Goal: Find specific page/section: Find specific page/section

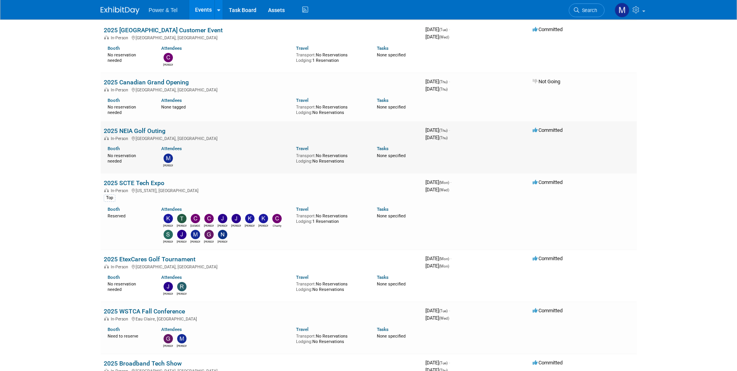
scroll to position [317, 0]
click at [137, 128] on link "2025 NEIA Golf Outing" at bounding box center [135, 130] width 62 height 7
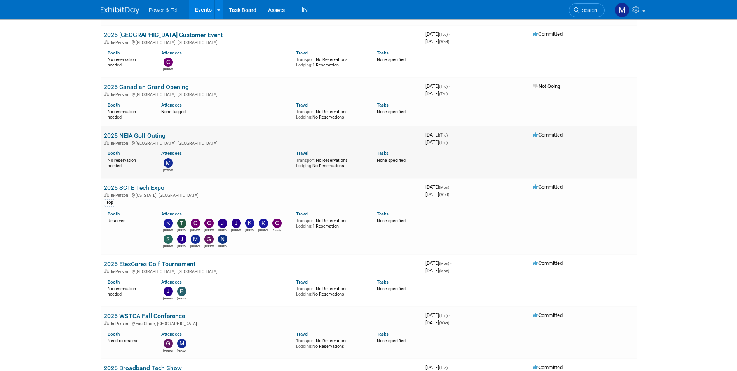
click at [239, 168] on div "[PERSON_NAME]" at bounding box center [222, 164] width 135 height 16
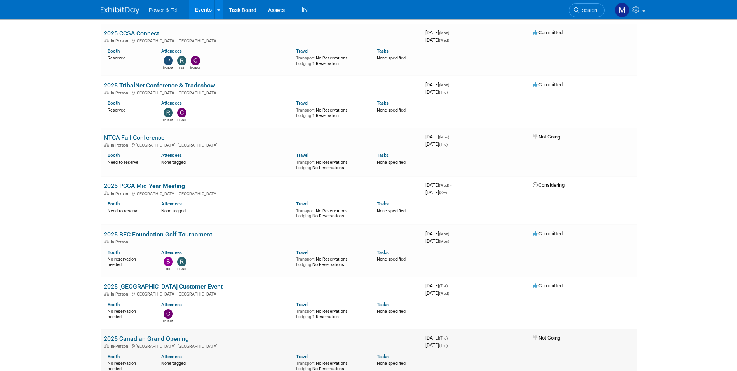
scroll to position [0, 0]
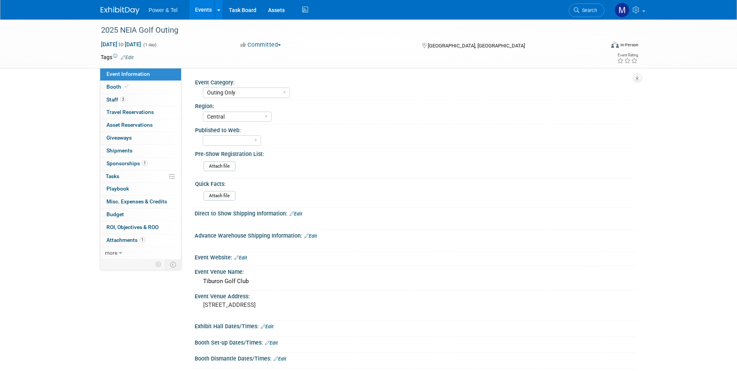
select select "Outing Only"
select select "Central"
click at [137, 105] on link "3 Staff 3" at bounding box center [140, 100] width 81 height 12
